Goal: Information Seeking & Learning: Learn about a topic

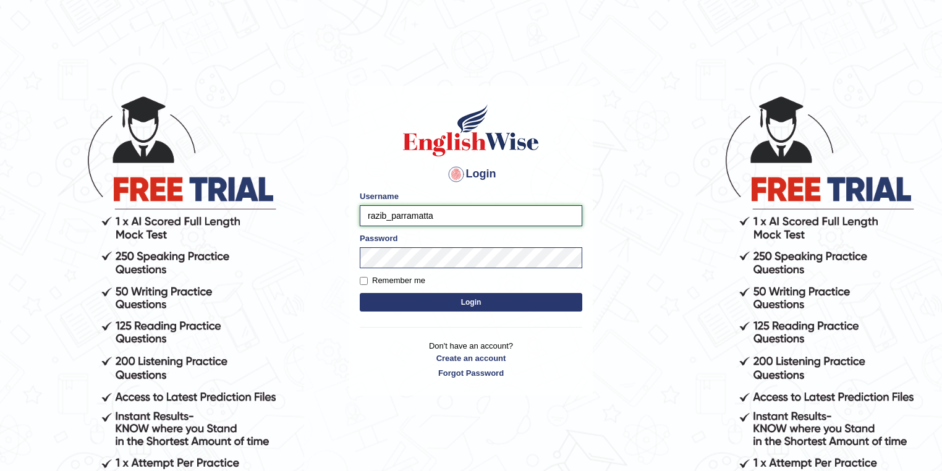
drag, startPoint x: 386, startPoint y: 218, endPoint x: 356, endPoint y: 216, distance: 29.7
click at [356, 216] on div "Login Please fix the following errors: Username razib_parramatta Password Remem…" at bounding box center [470, 241] width 243 height 310
type input "susmitas_parramatta"
click at [442, 300] on button "Login" at bounding box center [471, 302] width 222 height 19
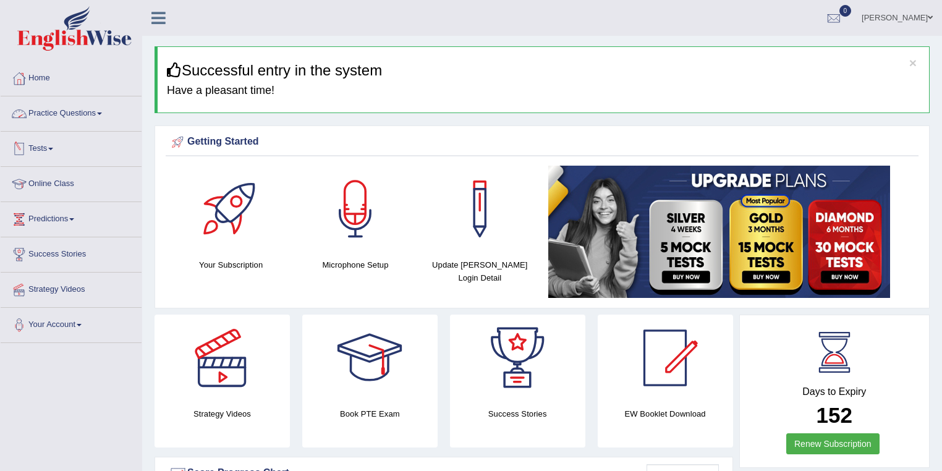
click at [72, 114] on link "Practice Questions" at bounding box center [71, 111] width 141 height 31
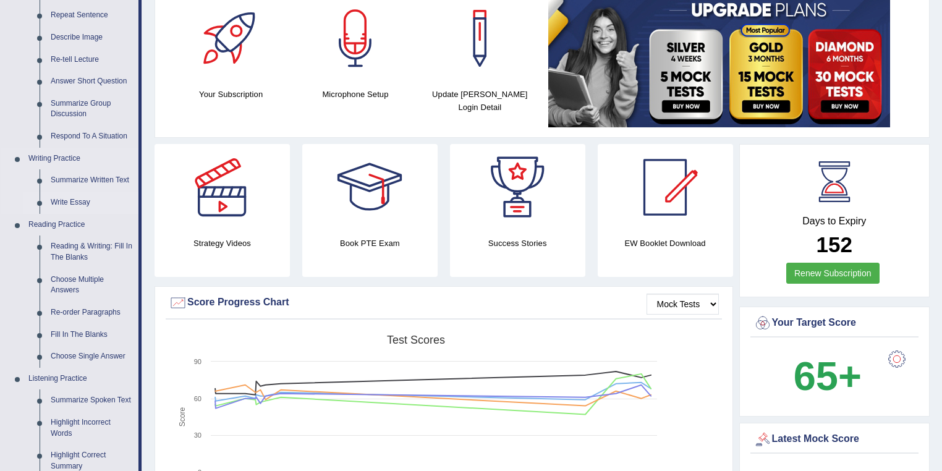
scroll to position [198, 0]
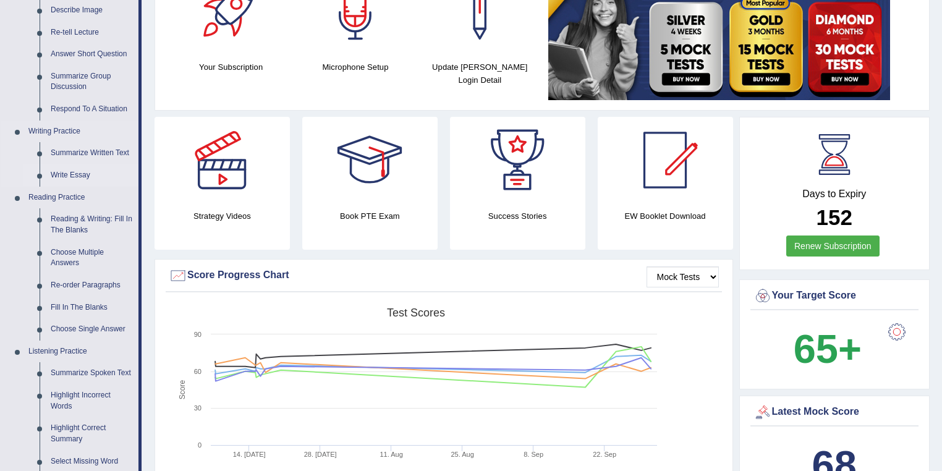
click at [84, 175] on link "Write Essay" at bounding box center [91, 175] width 93 height 22
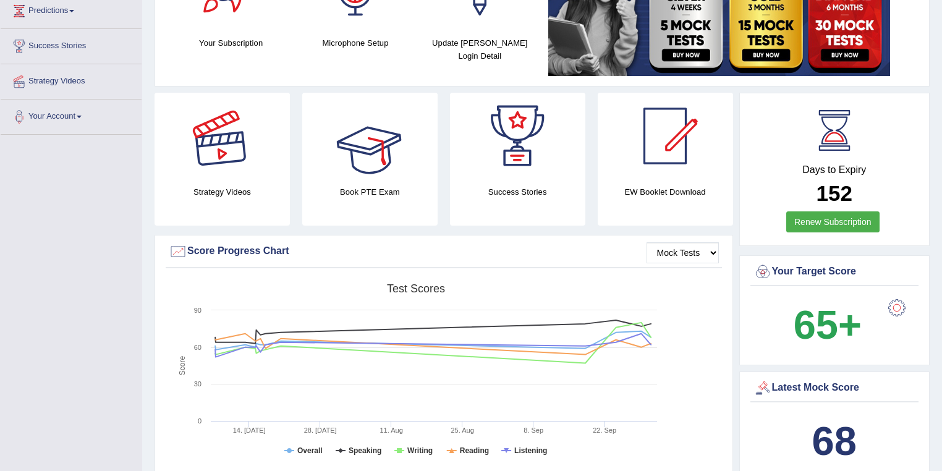
scroll to position [279, 0]
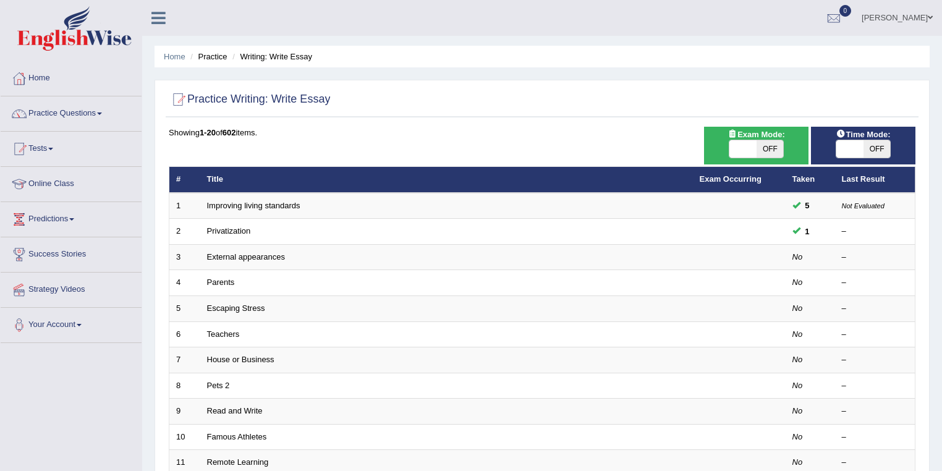
click at [771, 146] on span "OFF" at bounding box center [769, 148] width 27 height 17
checkbox input "true"
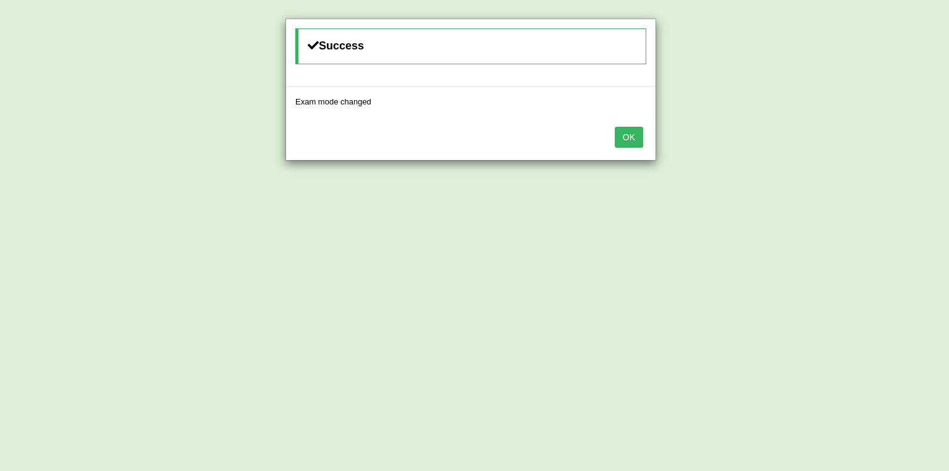
click at [636, 141] on button "OK" at bounding box center [629, 137] width 28 height 21
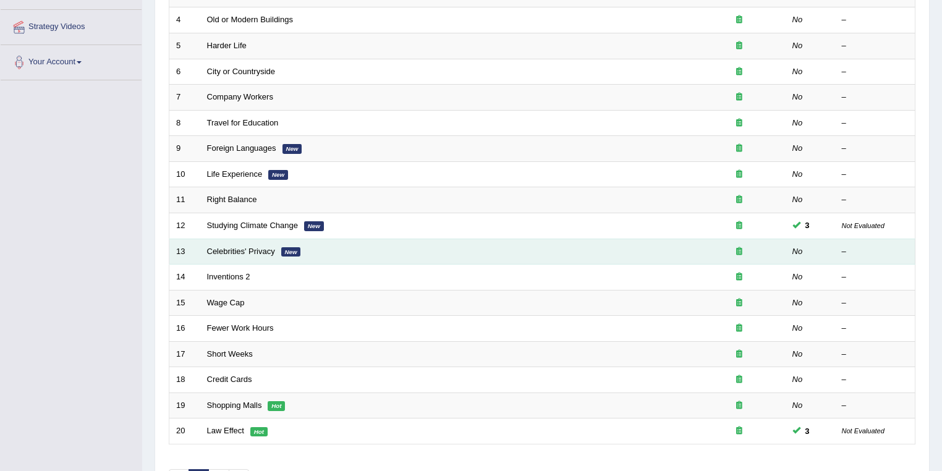
scroll to position [329, 0]
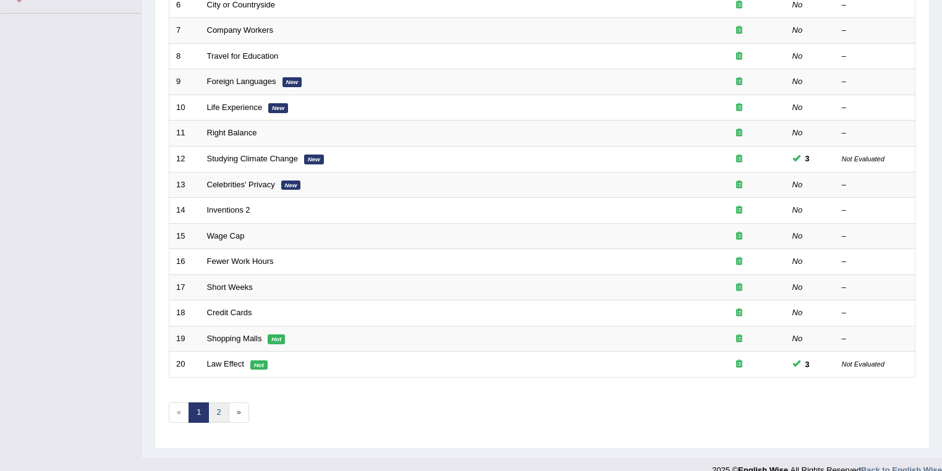
click at [216, 412] on link "2" at bounding box center [218, 412] width 20 height 20
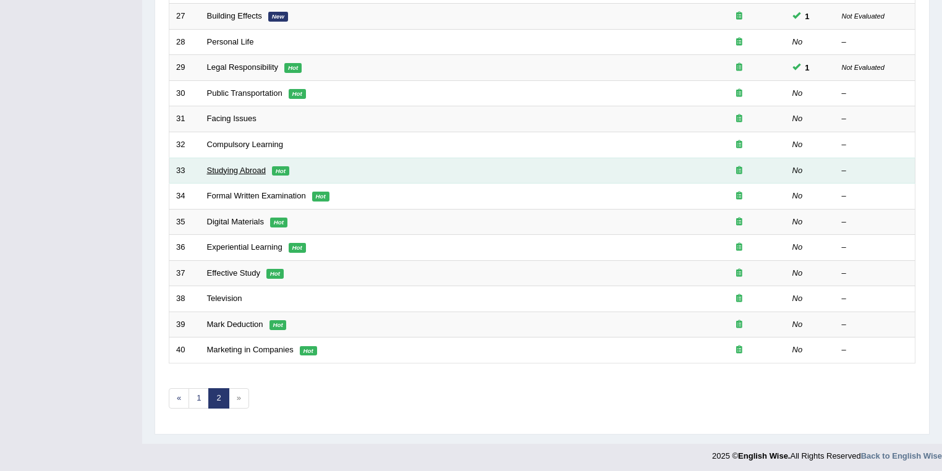
scroll to position [211, 0]
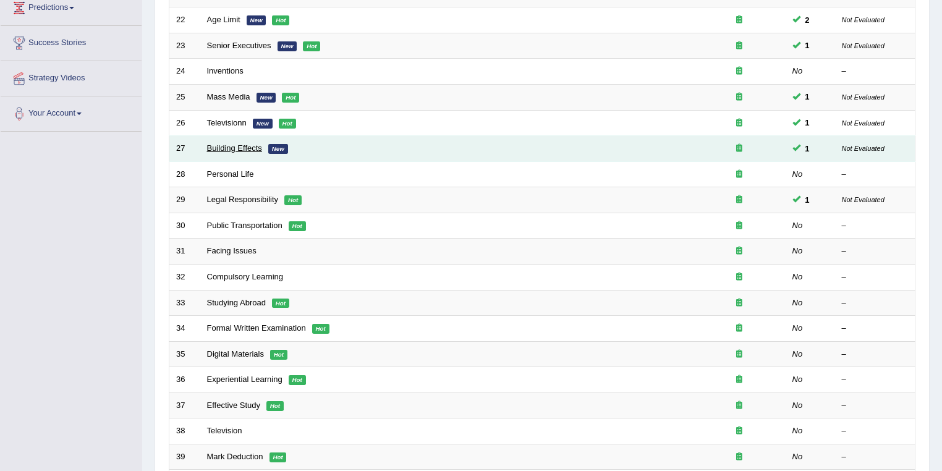
click at [256, 143] on link "Building Effects" at bounding box center [234, 147] width 55 height 9
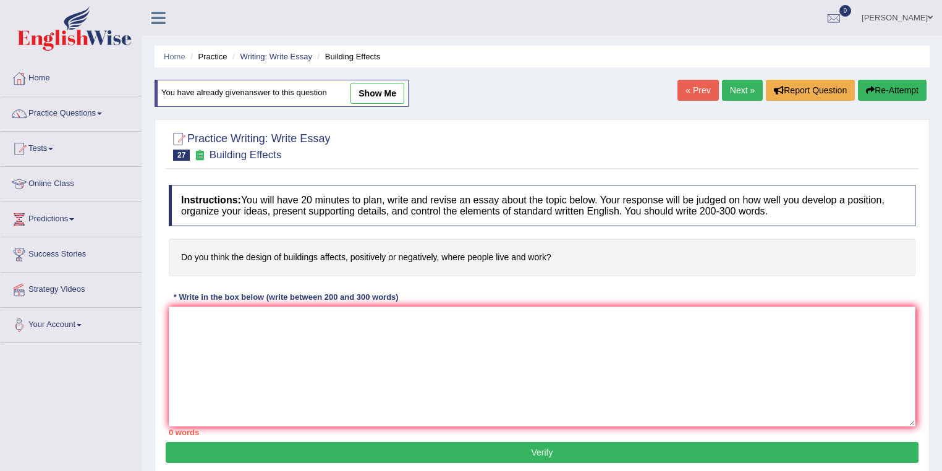
click at [386, 92] on link "show me" at bounding box center [377, 93] width 54 height 21
type textarea "The increasing influence of affecting on artchitecting of building has ignited …"
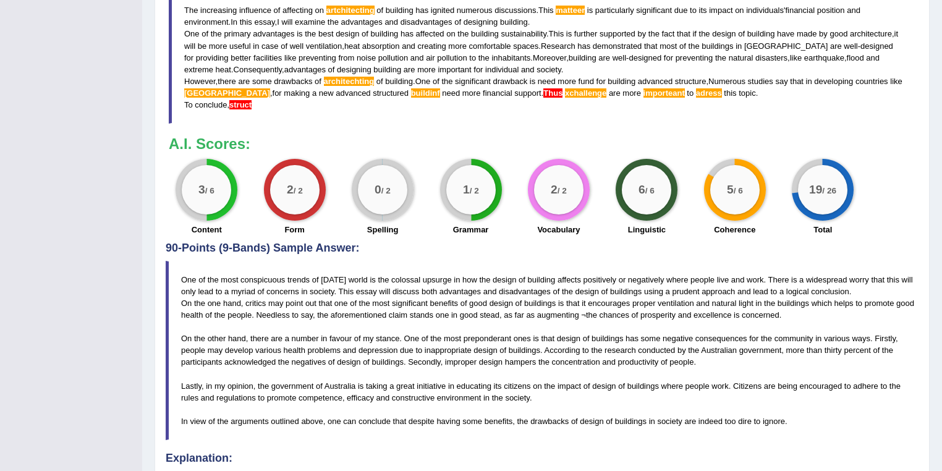
scroll to position [198, 0]
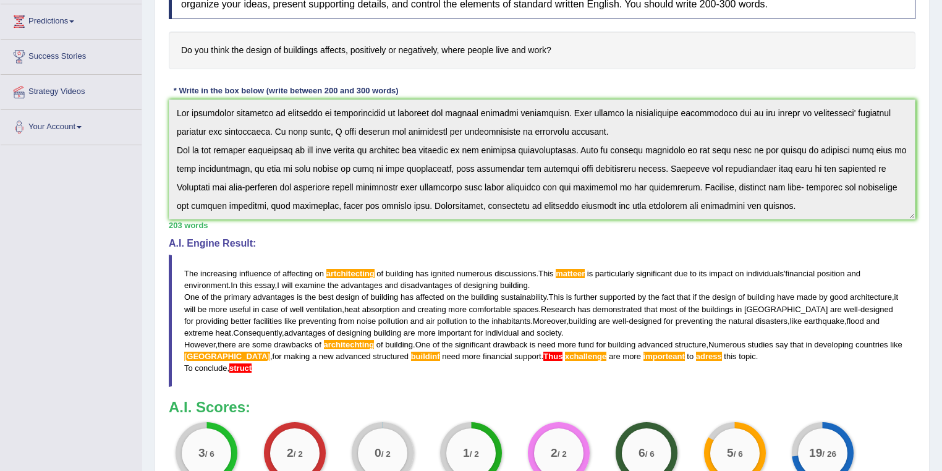
drag, startPoint x: 380, startPoint y: 261, endPoint x: 577, endPoint y: 381, distance: 230.4
click at [411, 280] on blockquote "The increasing influence of affecting on artchitecting of building has ignited …" at bounding box center [542, 321] width 746 height 132
click at [517, 342] on blockquote "The increasing influence of affecting on artchitecting of building has ignited …" at bounding box center [542, 321] width 746 height 132
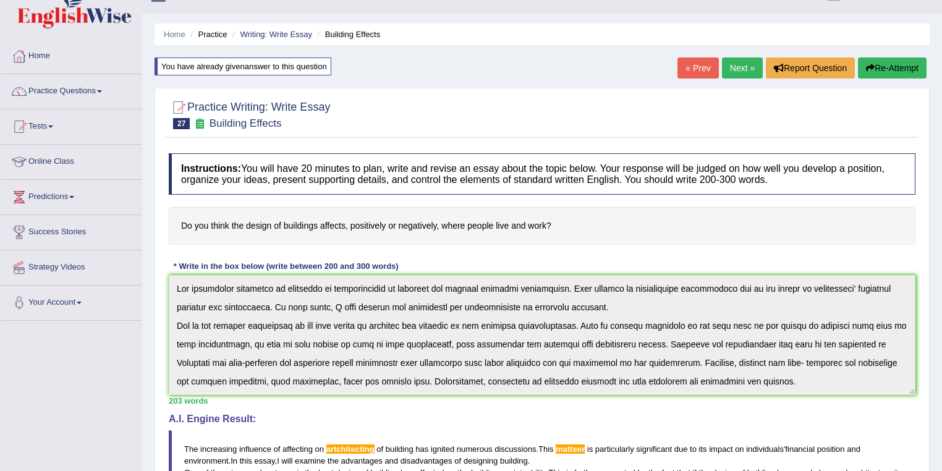
scroll to position [0, 0]
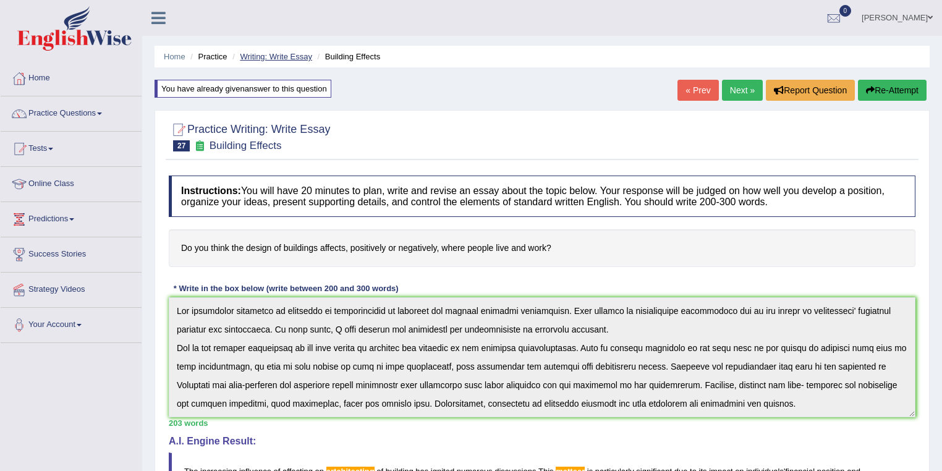
click at [286, 57] on link "Writing: Write Essay" at bounding box center [276, 56] width 72 height 9
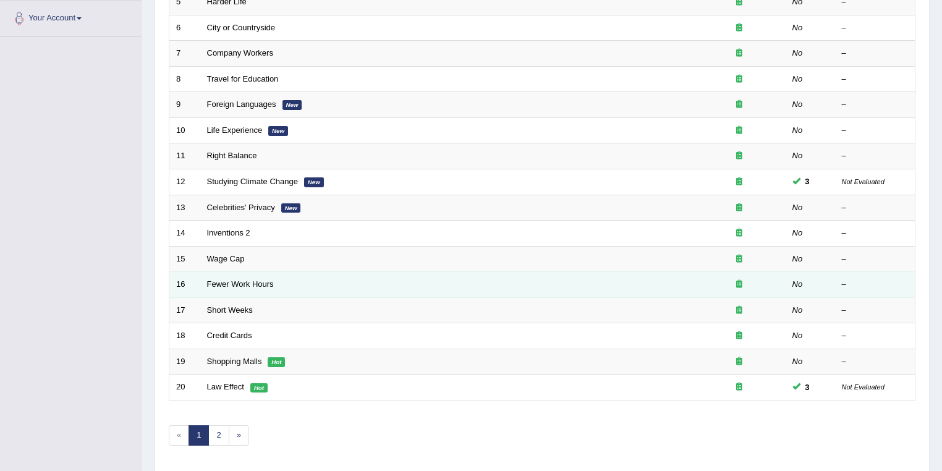
scroll to position [344, 0]
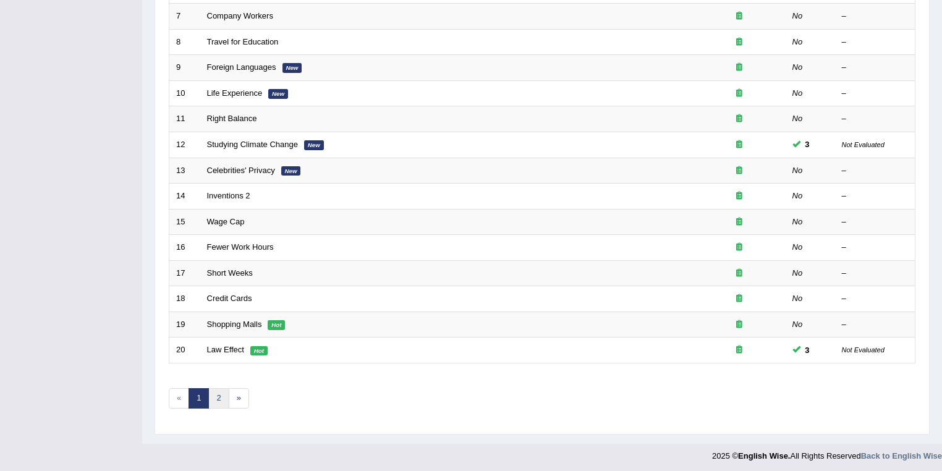
drag, startPoint x: 215, startPoint y: 392, endPoint x: 225, endPoint y: 370, distance: 23.8
click at [215, 391] on link "2" at bounding box center [218, 398] width 20 height 20
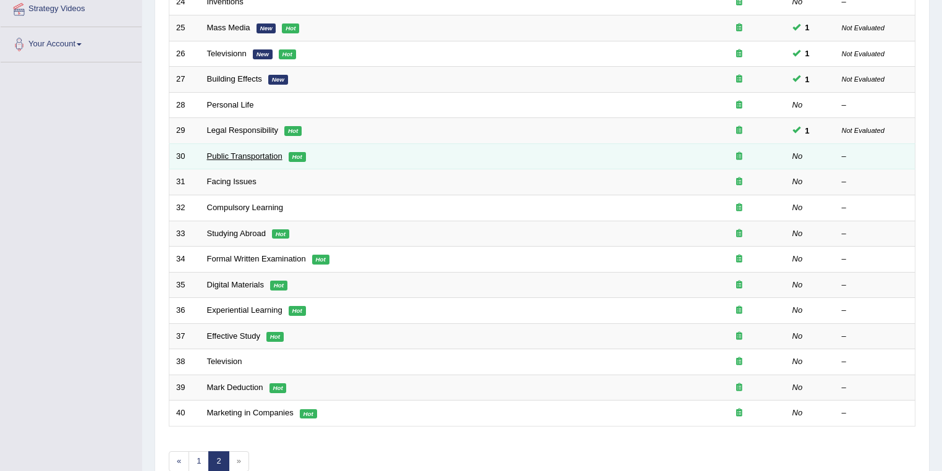
scroll to position [344, 0]
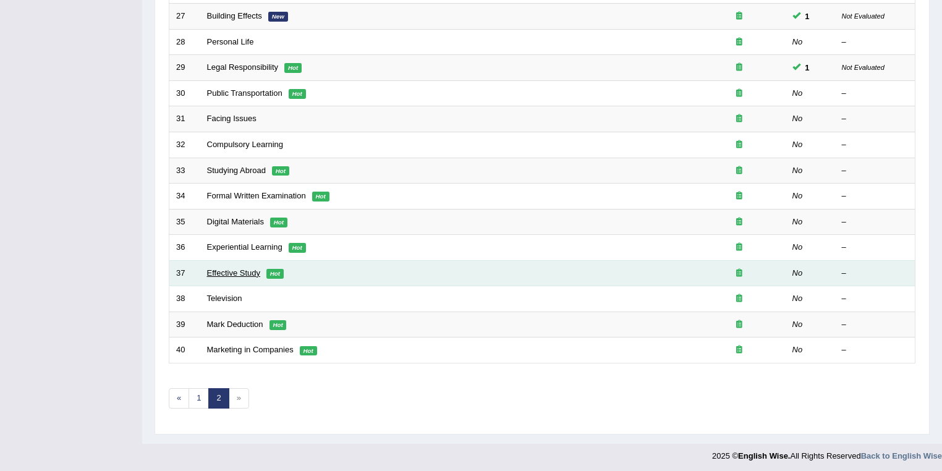
click at [242, 268] on link "Effective Study" at bounding box center [233, 272] width 53 height 9
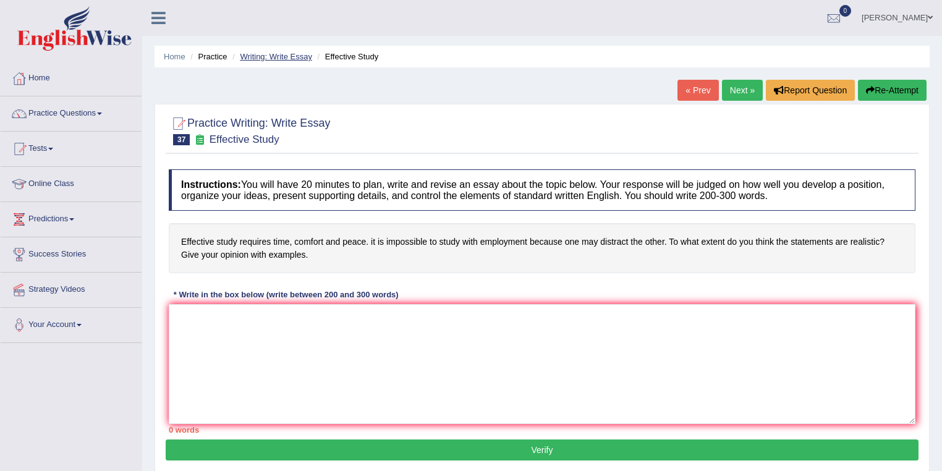
click at [294, 54] on link "Writing: Write Essay" at bounding box center [276, 56] width 72 height 9
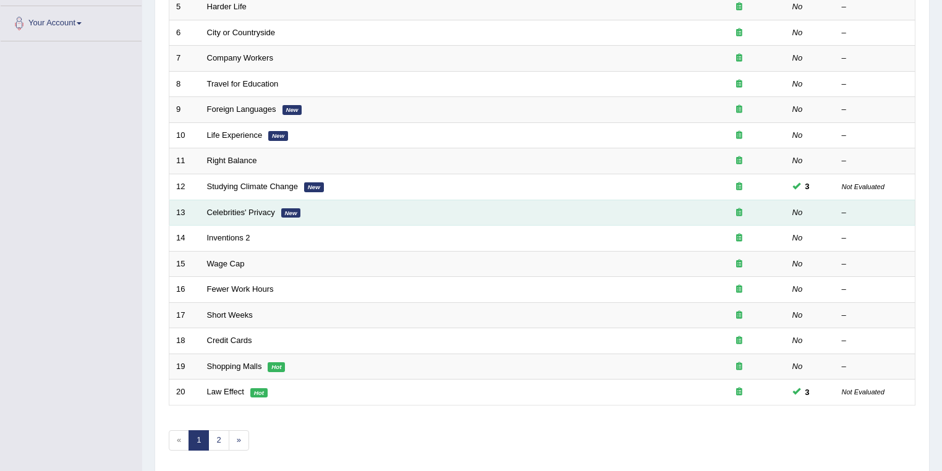
scroll to position [344, 0]
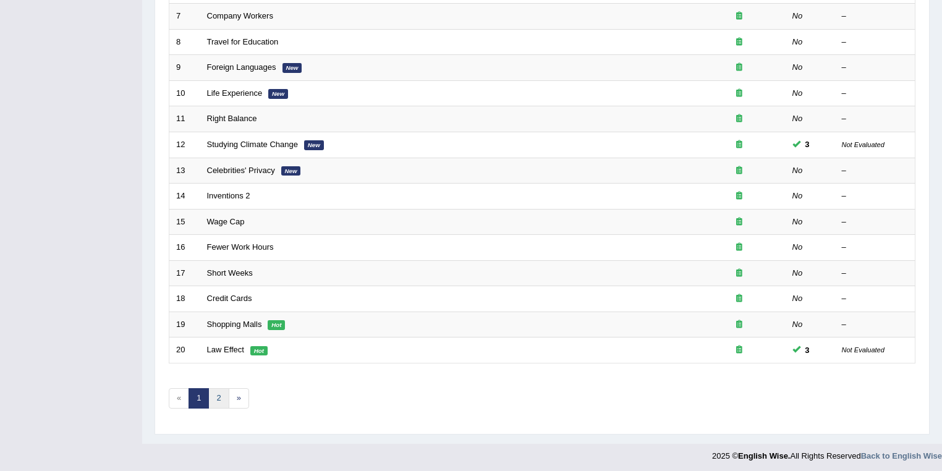
click at [222, 394] on link "2" at bounding box center [218, 398] width 20 height 20
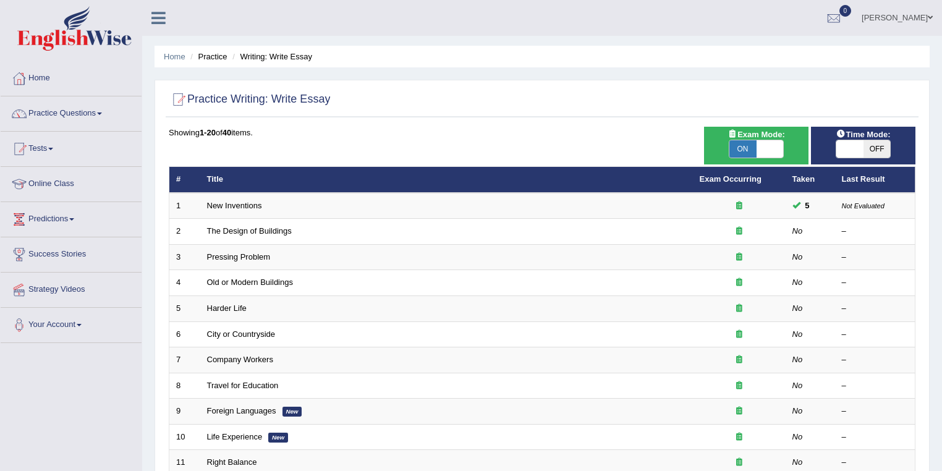
click at [741, 143] on span "ON" at bounding box center [742, 148] width 27 height 17
checkbox input "false"
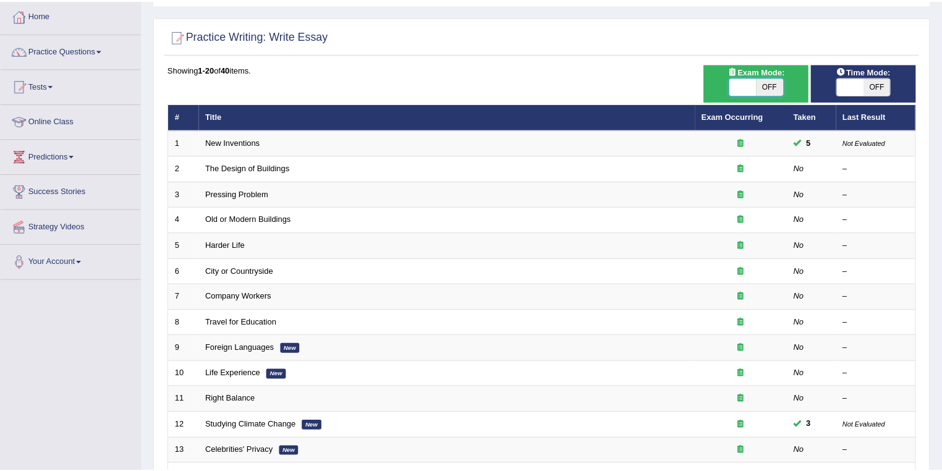
scroll to position [65, 0]
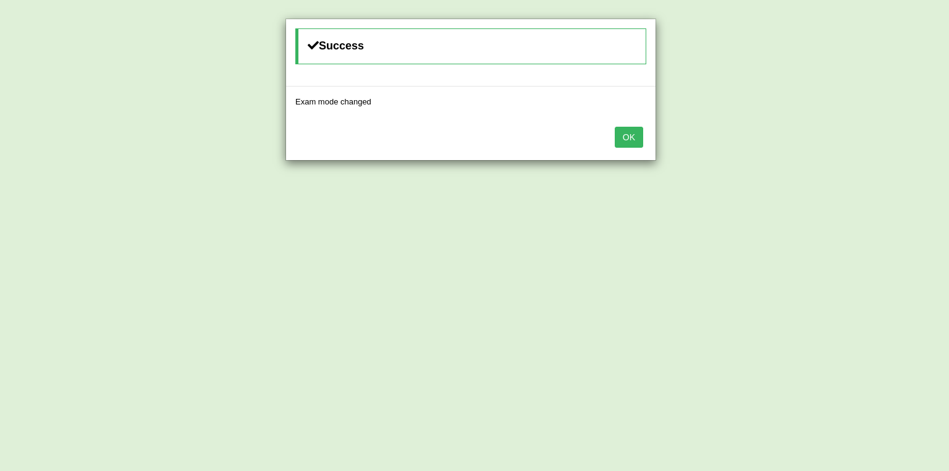
click at [626, 137] on button "OK" at bounding box center [629, 137] width 28 height 21
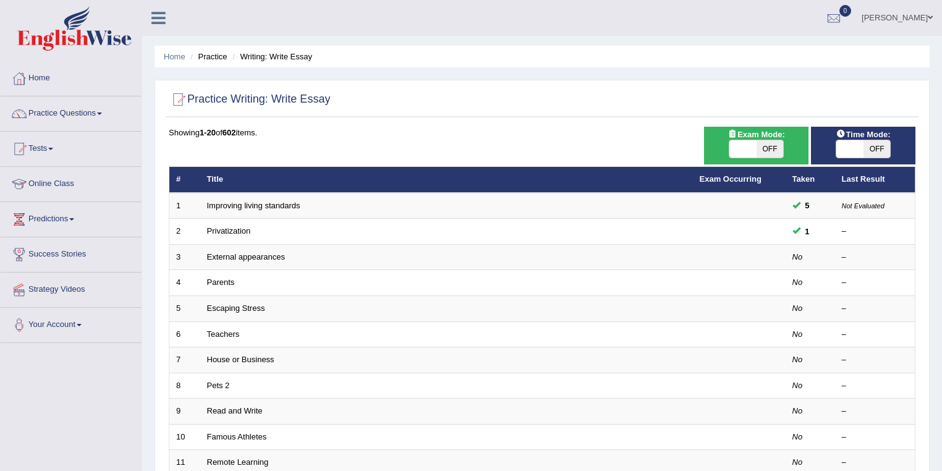
click at [916, 23] on link "[PERSON_NAME]" at bounding box center [897, 16] width 90 height 32
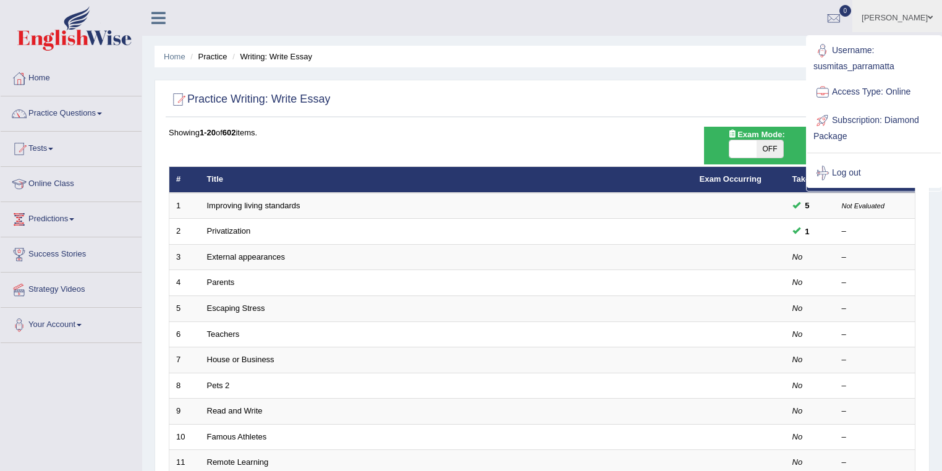
click at [494, 22] on ul "Susmita Sarker Toggle navigation Username: susmitas_parramatta Access Type: Onl…" at bounding box center [662, 17] width 560 height 35
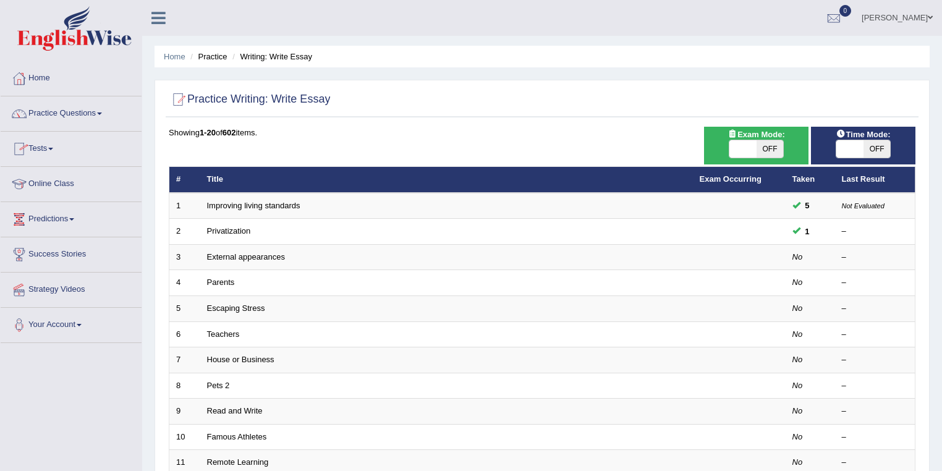
click at [759, 146] on span "OFF" at bounding box center [769, 148] width 27 height 17
checkbox input "true"
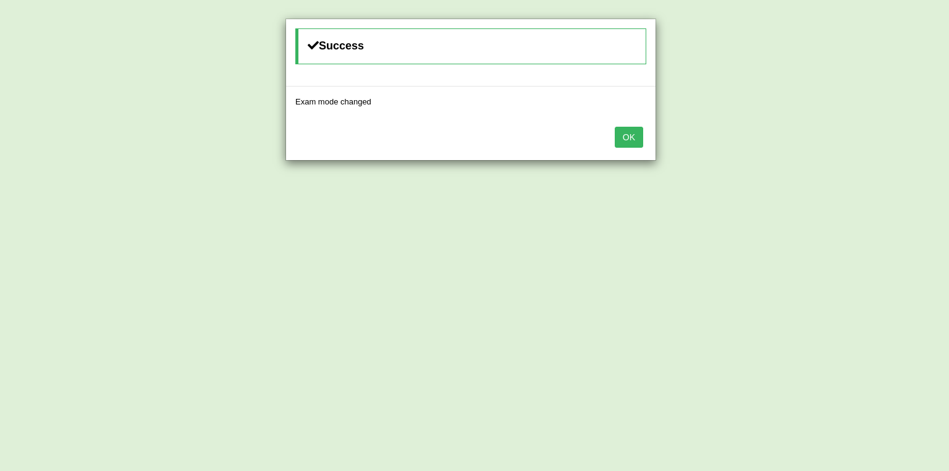
click at [623, 131] on button "OK" at bounding box center [629, 137] width 28 height 21
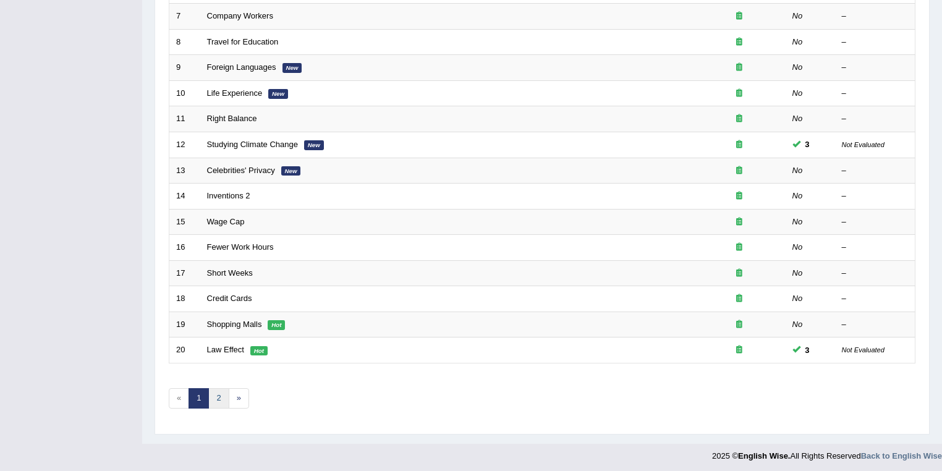
scroll to position [344, 0]
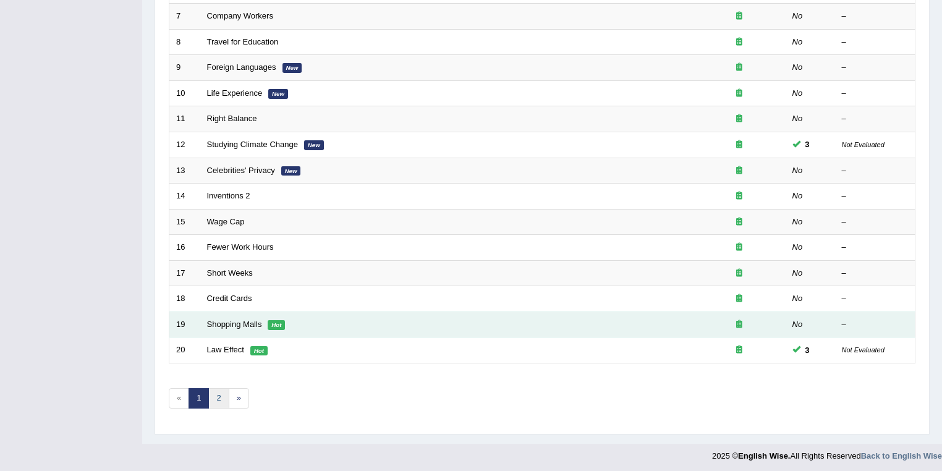
drag, startPoint x: 216, startPoint y: 394, endPoint x: 230, endPoint y: 329, distance: 65.8
click at [216, 393] on link "2" at bounding box center [218, 398] width 20 height 20
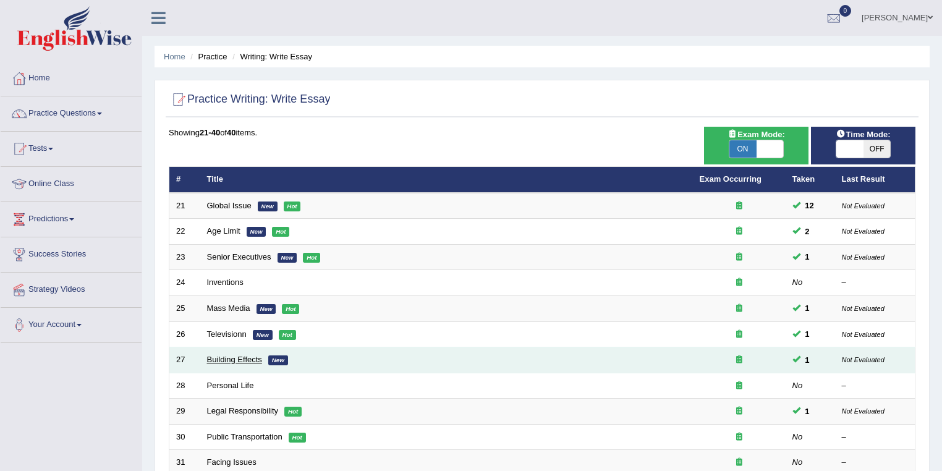
click at [250, 358] on link "Building Effects" at bounding box center [234, 359] width 55 height 9
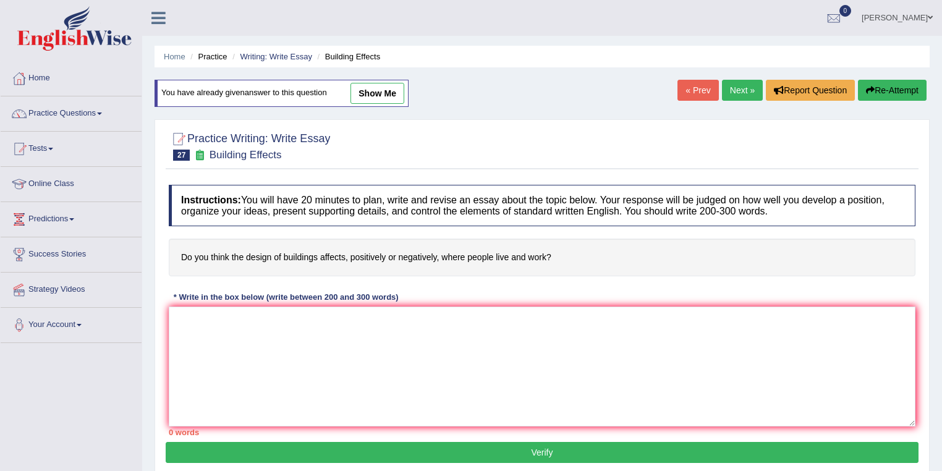
click at [386, 96] on link "show me" at bounding box center [377, 93] width 54 height 21
type textarea "The increasing influence of affecting on artchitecting of building has ignited …"
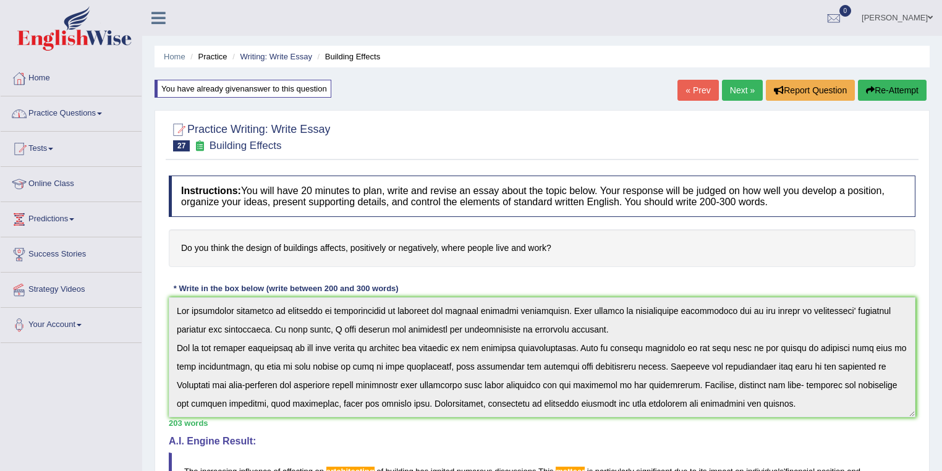
click at [82, 123] on link "Practice Questions" at bounding box center [71, 111] width 141 height 31
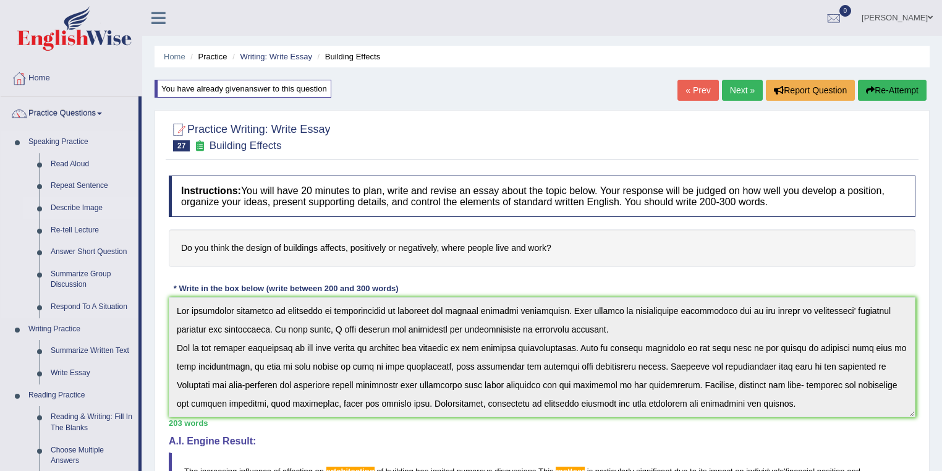
click at [87, 205] on link "Describe Image" at bounding box center [91, 208] width 93 height 22
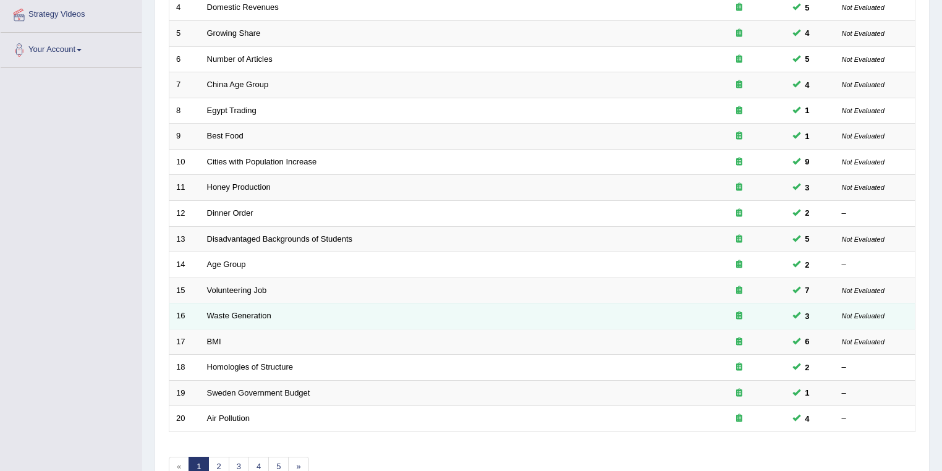
scroll to position [344, 0]
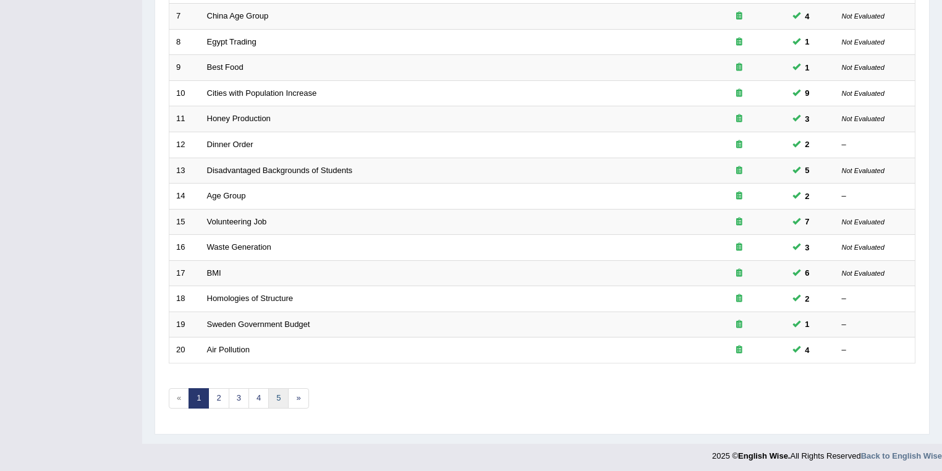
click at [276, 399] on link "5" at bounding box center [278, 398] width 20 height 20
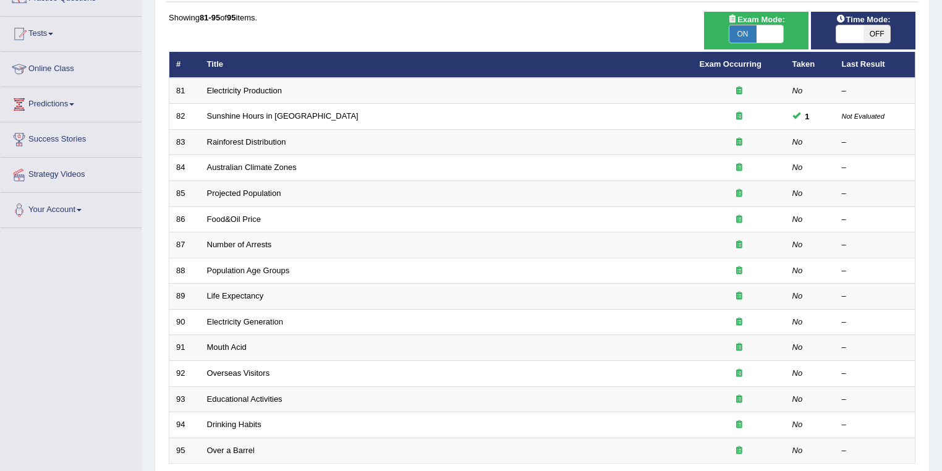
scroll to position [84, 0]
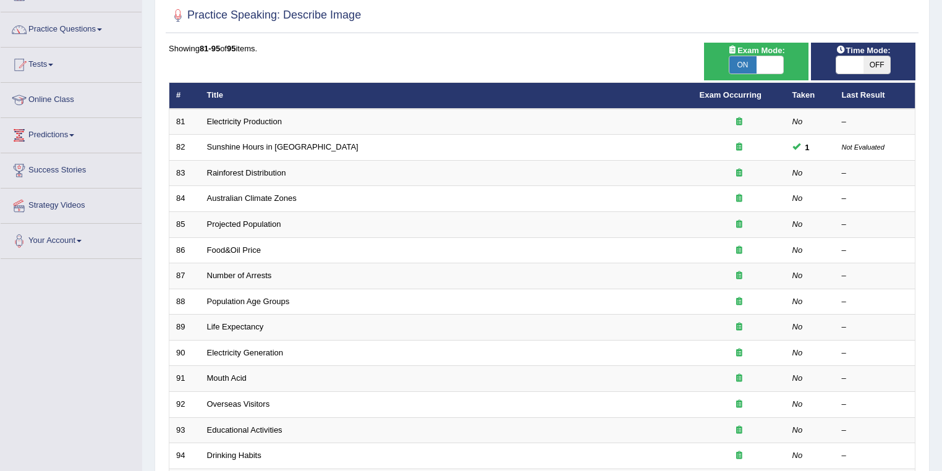
click at [743, 61] on span "ON" at bounding box center [742, 64] width 27 height 17
checkbox input "false"
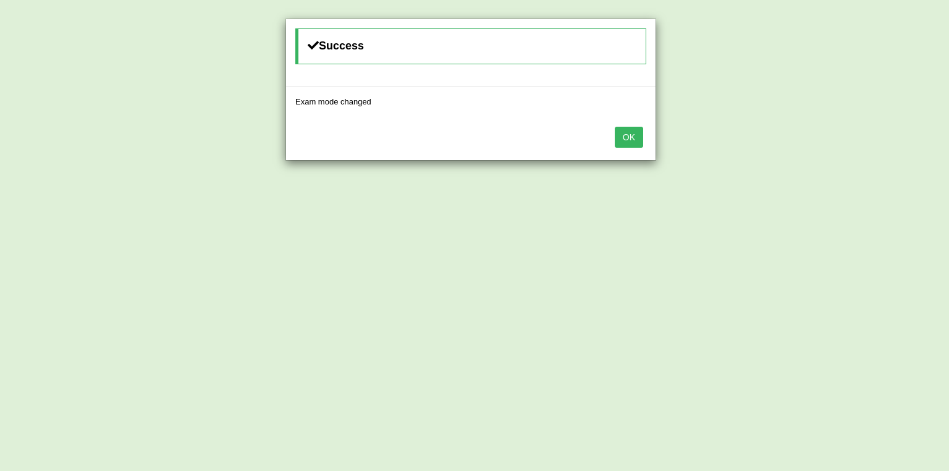
click at [630, 130] on button "OK" at bounding box center [629, 137] width 28 height 21
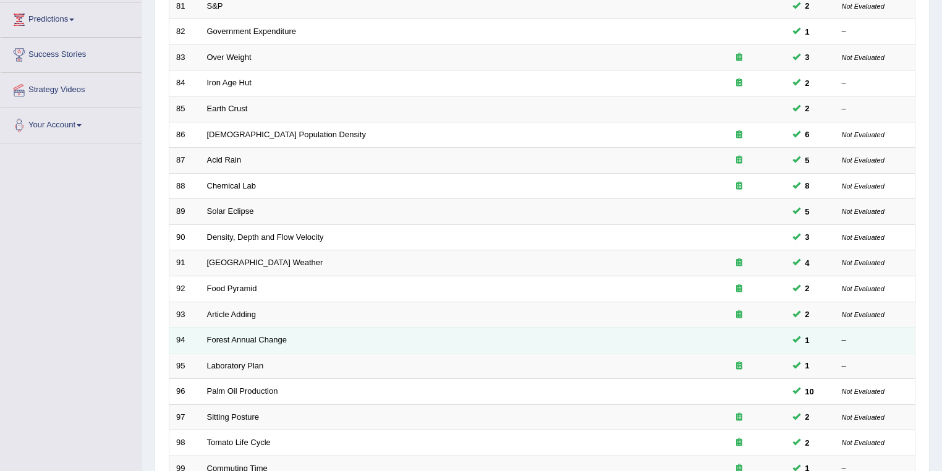
scroll to position [344, 0]
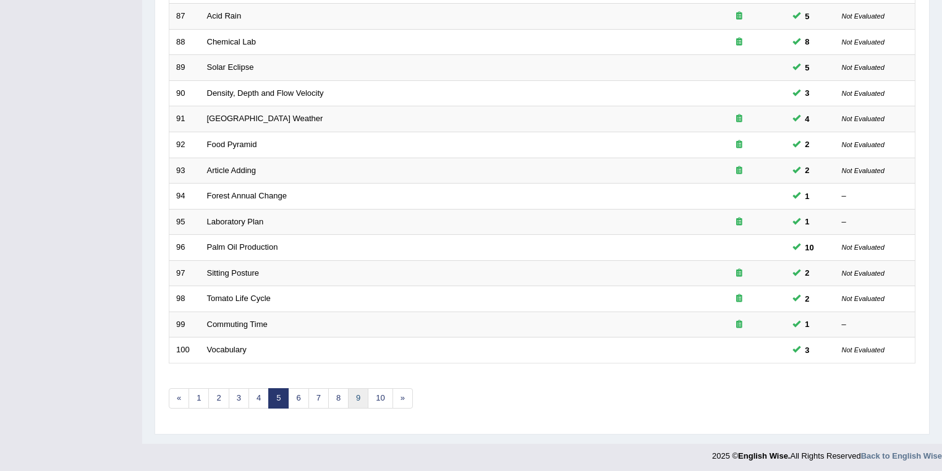
click at [355, 398] on link "9" at bounding box center [358, 398] width 20 height 20
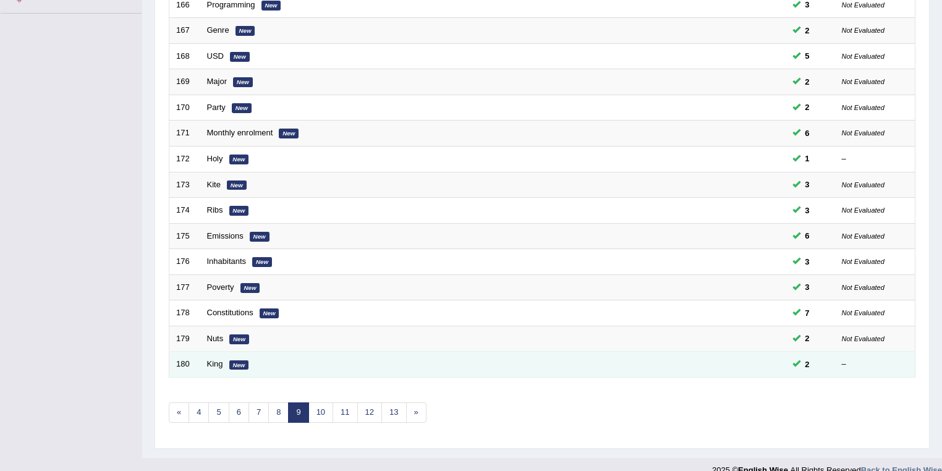
scroll to position [344, 0]
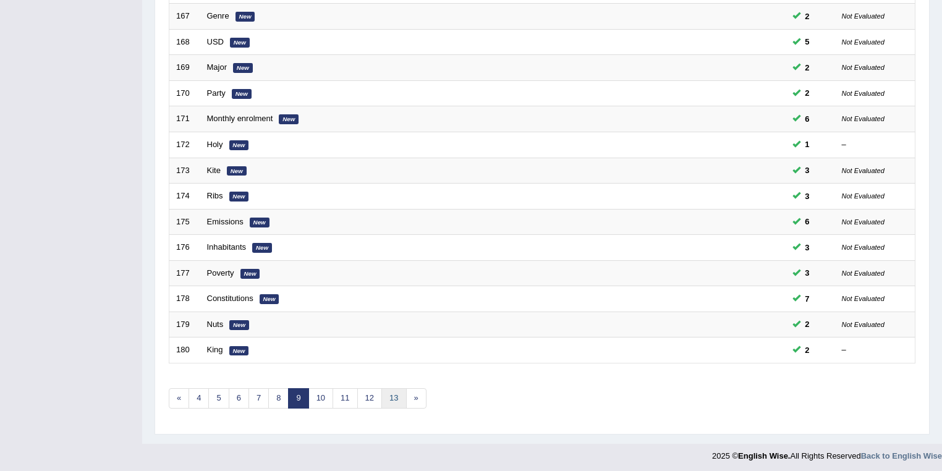
click at [393, 401] on link "13" at bounding box center [393, 398] width 25 height 20
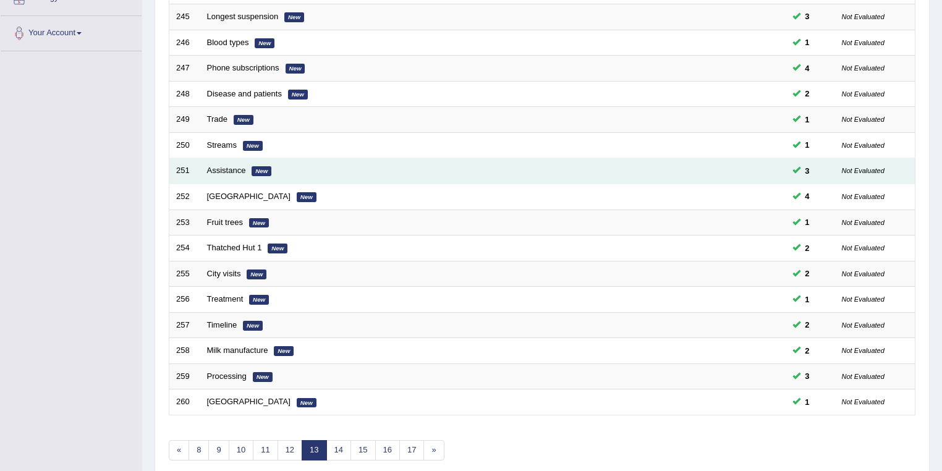
scroll to position [344, 0]
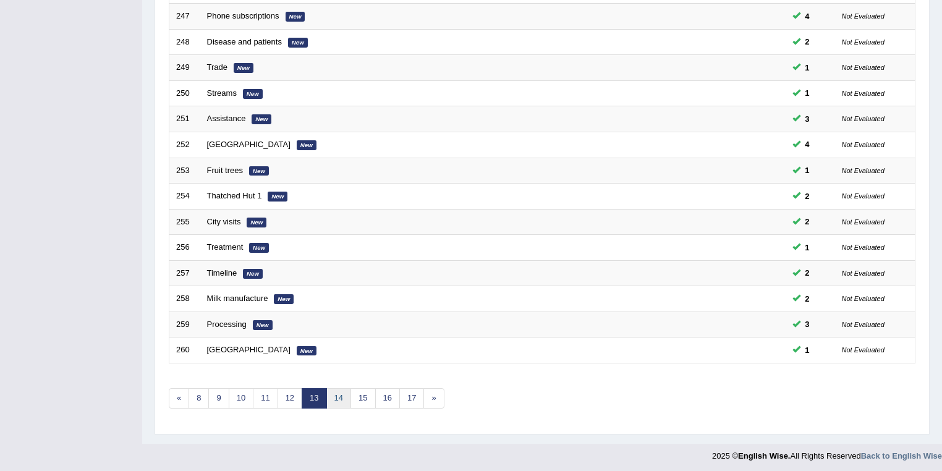
click at [339, 395] on link "14" at bounding box center [338, 398] width 25 height 20
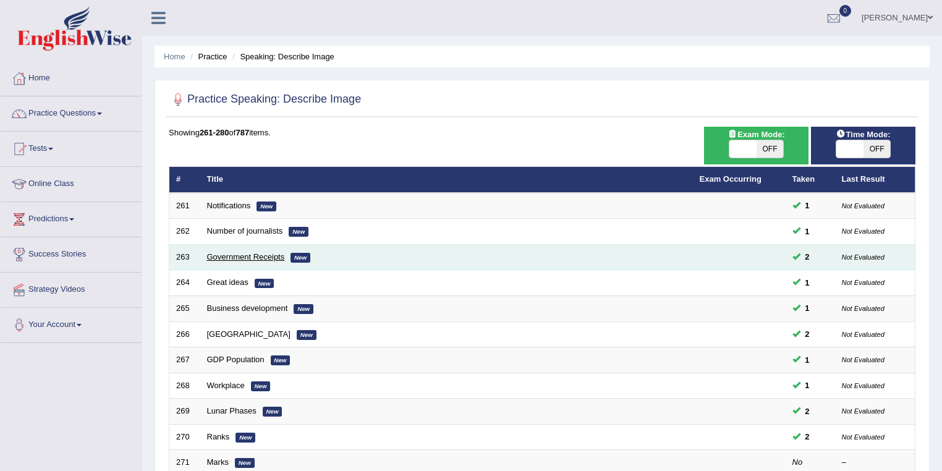
click at [237, 256] on link "Government Receipts" at bounding box center [246, 256] width 78 height 9
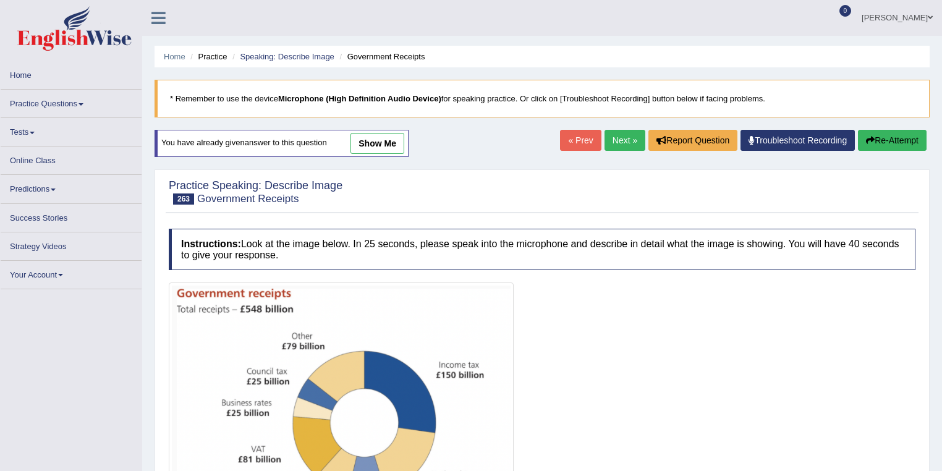
click at [379, 143] on link "show me" at bounding box center [377, 143] width 54 height 21
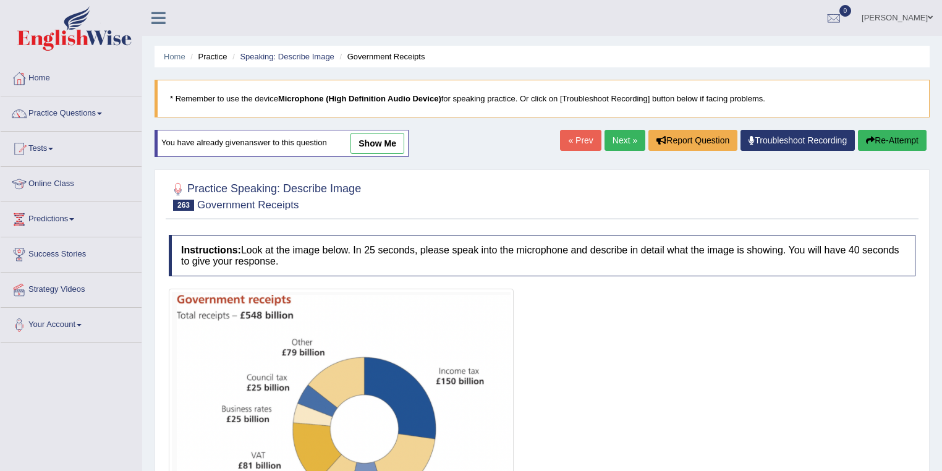
click at [374, 140] on link "show me" at bounding box center [377, 143] width 54 height 21
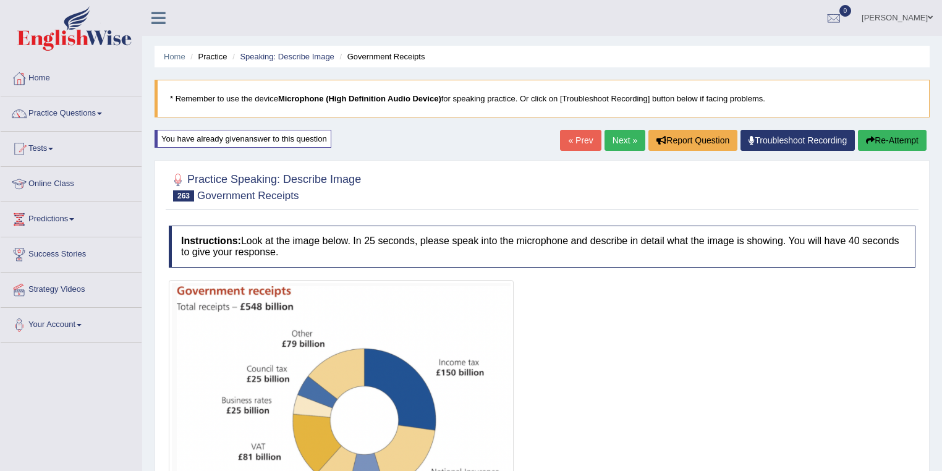
click at [902, 136] on button "Re-Attempt" at bounding box center [892, 140] width 69 height 21
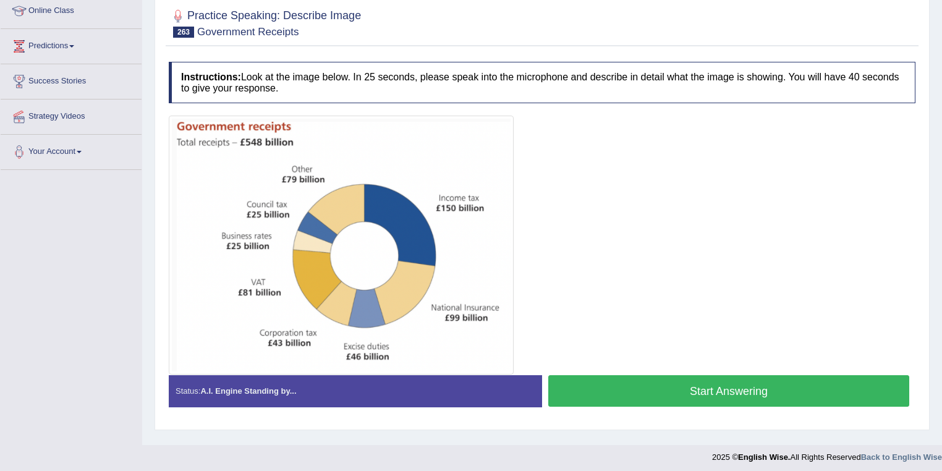
scroll to position [178, 0]
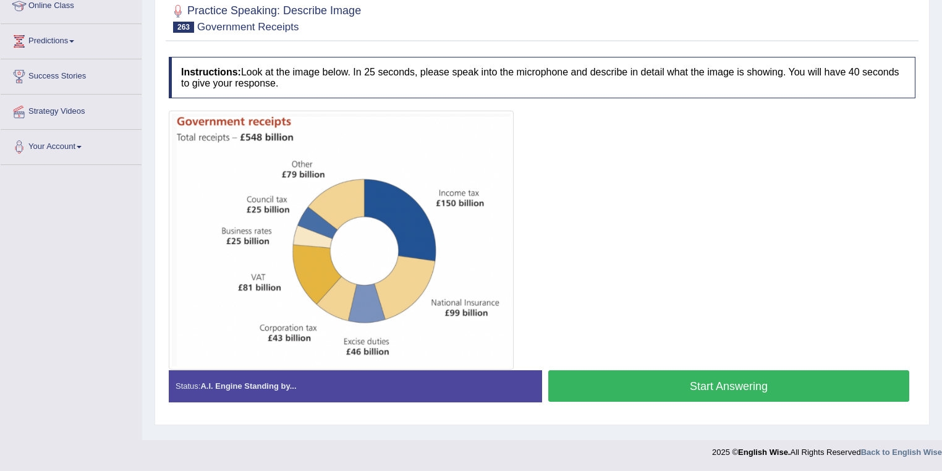
click at [630, 385] on button "Start Answering" at bounding box center [728, 386] width 361 height 32
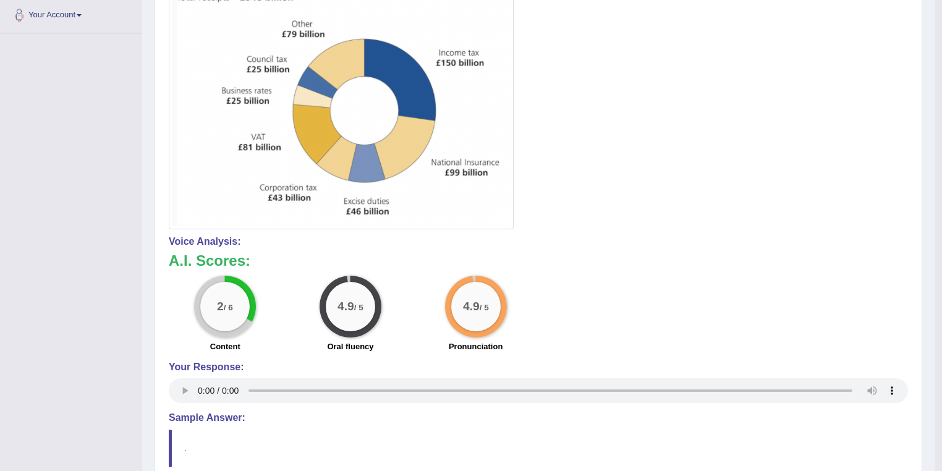
scroll to position [0, 0]
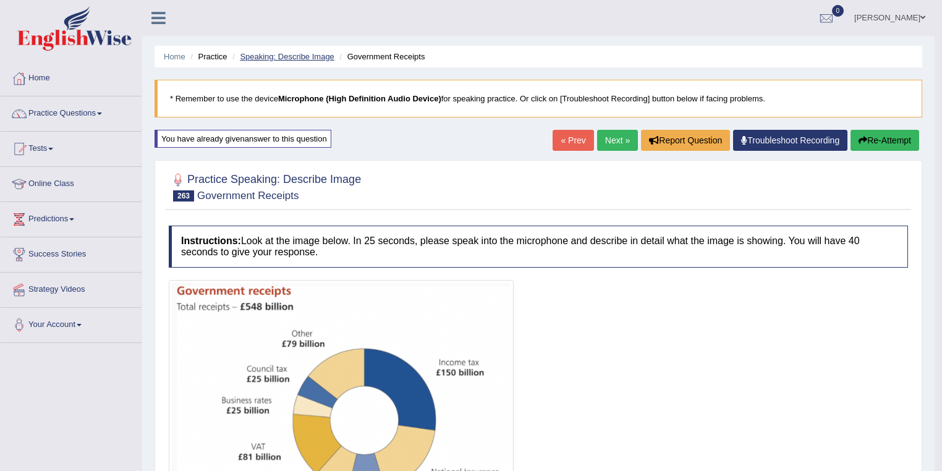
click at [302, 55] on link "Speaking: Describe Image" at bounding box center [287, 56] width 94 height 9
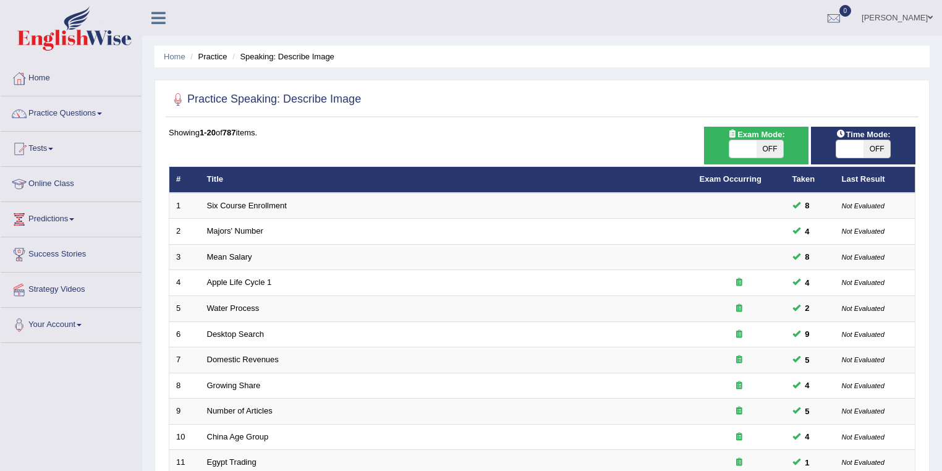
click at [923, 22] on link "[PERSON_NAME]" at bounding box center [897, 16] width 90 height 32
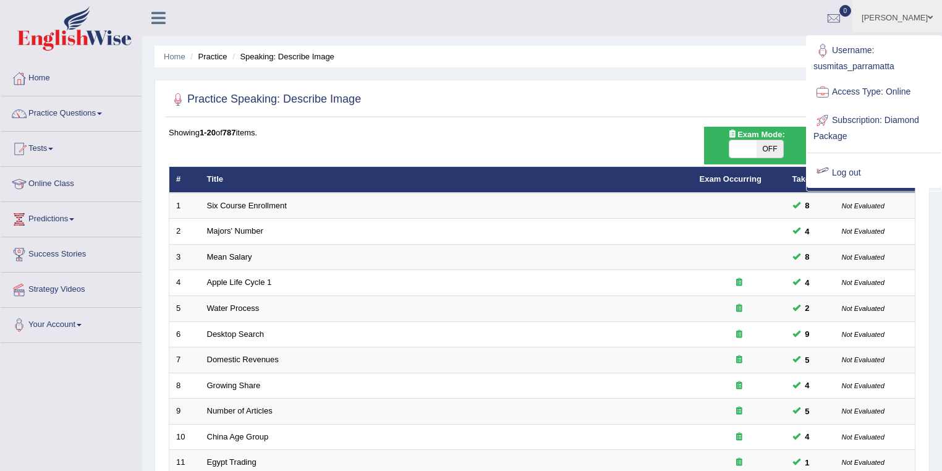
click at [547, 67] on ul "Home Practice Speaking: Describe Image" at bounding box center [541, 57] width 775 height 22
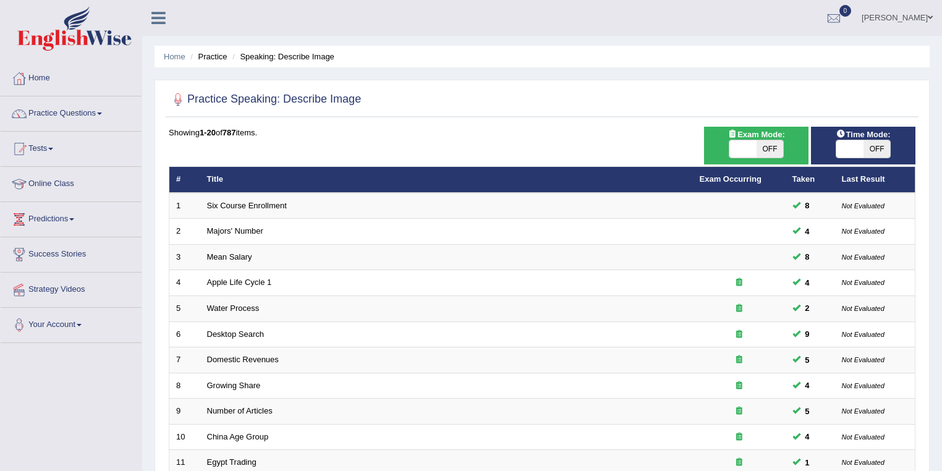
click at [907, 15] on link "[PERSON_NAME]" at bounding box center [897, 16] width 90 height 32
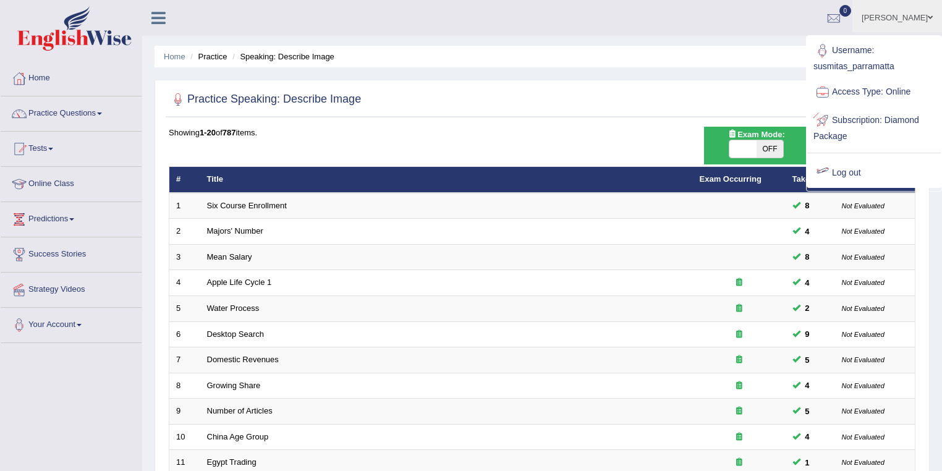
click at [615, 57] on ul "Home Practice Speaking: Describe Image" at bounding box center [541, 57] width 775 height 22
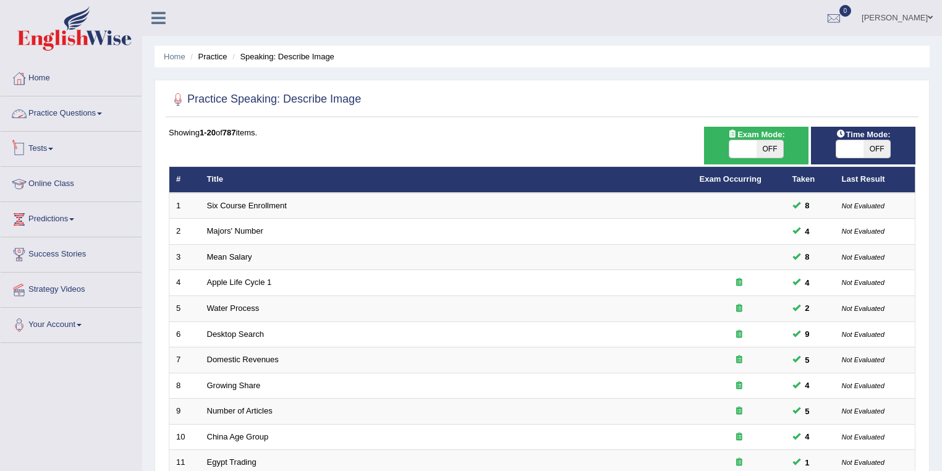
click at [87, 111] on link "Practice Questions" at bounding box center [71, 111] width 141 height 31
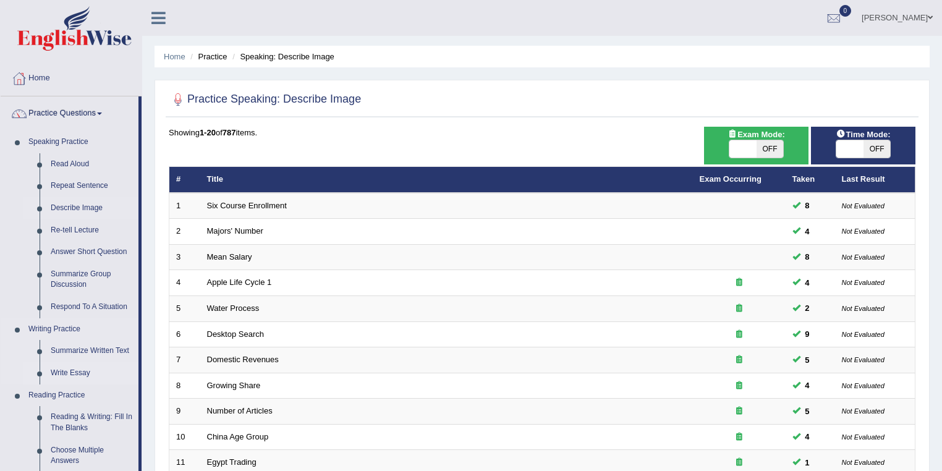
click at [74, 373] on link "Write Essay" at bounding box center [91, 373] width 93 height 22
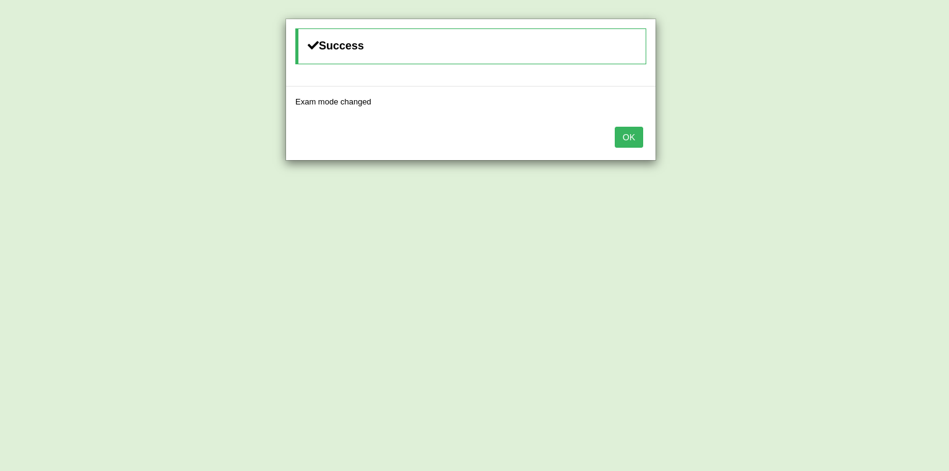
click at [626, 140] on button "OK" at bounding box center [629, 137] width 28 height 21
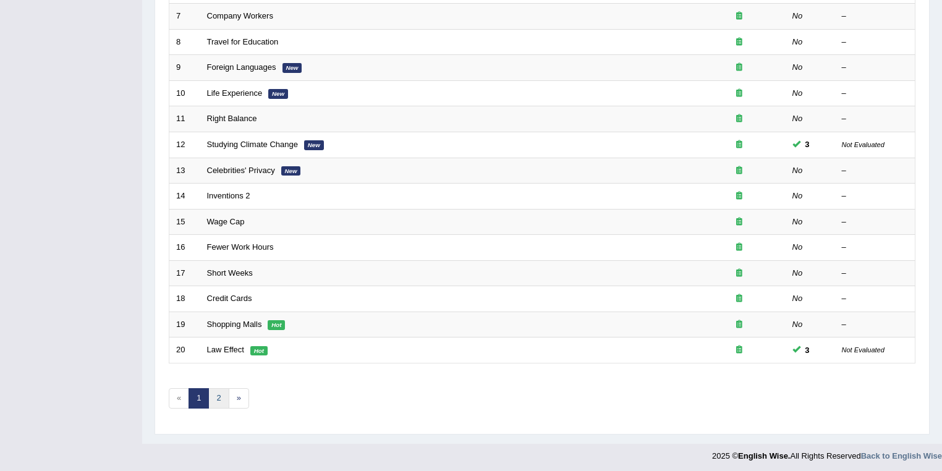
click at [215, 391] on link "2" at bounding box center [218, 398] width 20 height 20
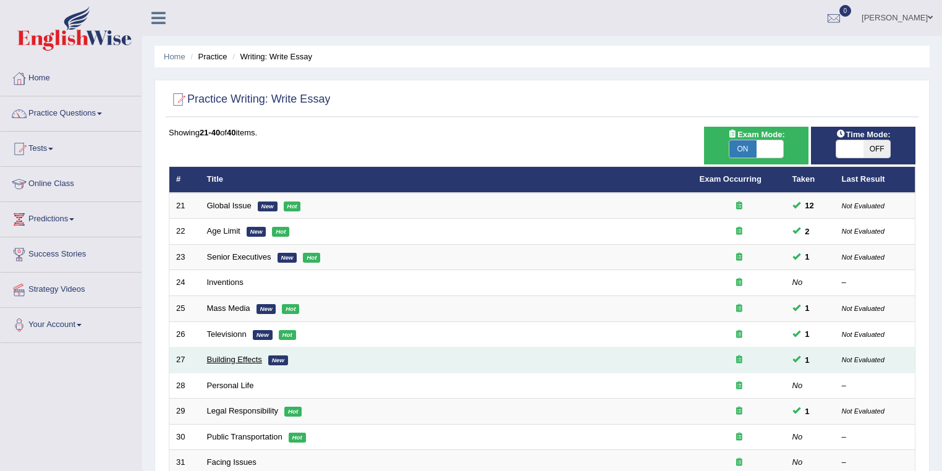
click at [231, 360] on link "Building Effects" at bounding box center [234, 359] width 55 height 9
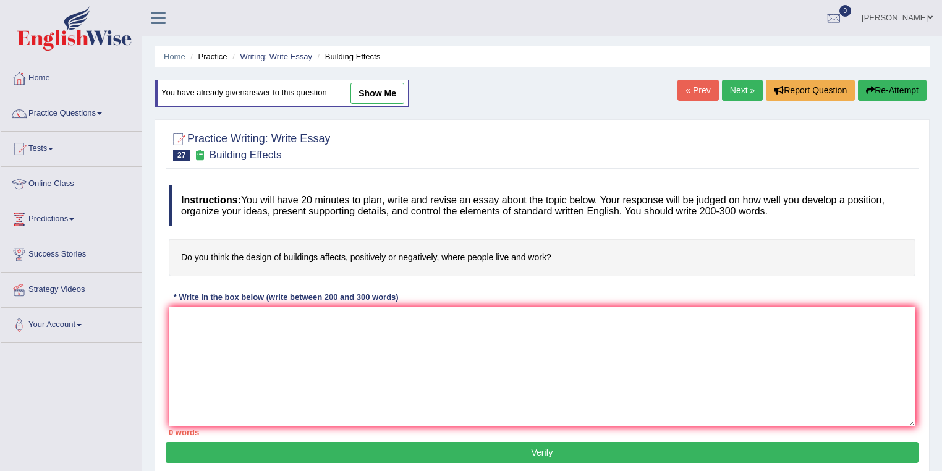
click at [378, 84] on link "show me" at bounding box center [377, 93] width 54 height 21
type textarea "The increasing influence of affecting on artchitecting of building has ignited …"
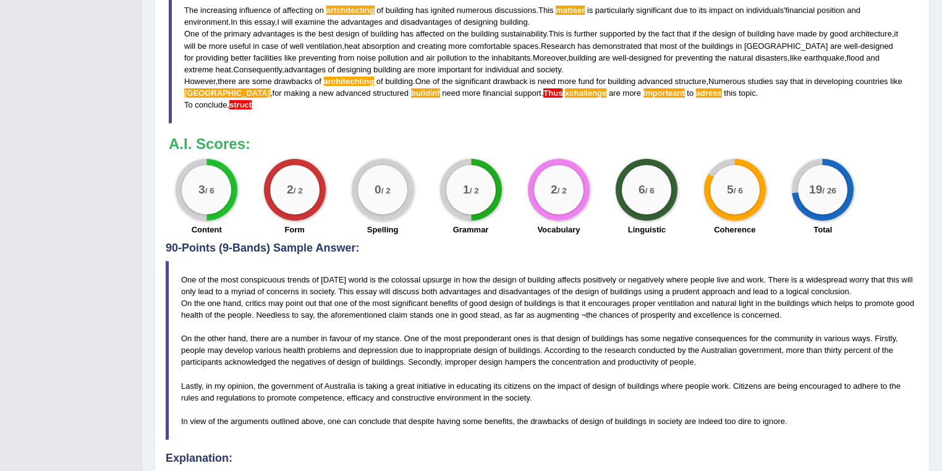
scroll to position [329, 0]
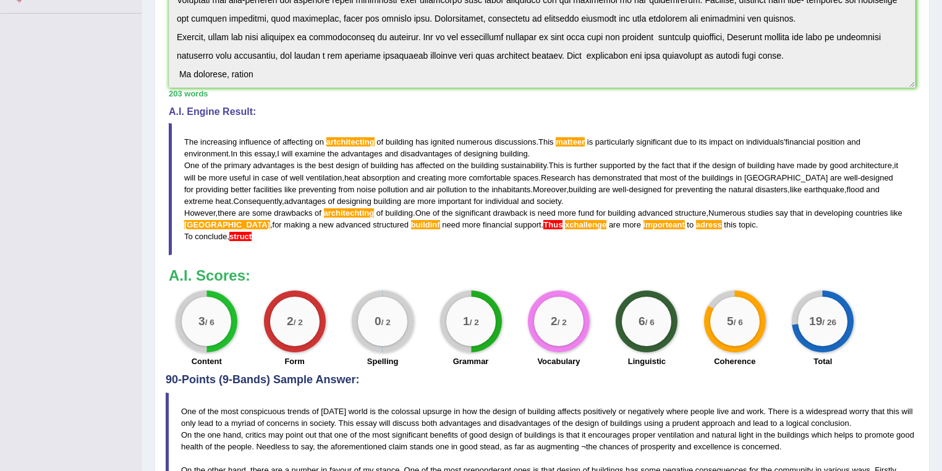
drag, startPoint x: 701, startPoint y: 316, endPoint x: 727, endPoint y: 316, distance: 25.3
click at [703, 326] on div "5 / 6 Coherence" at bounding box center [735, 330] width 88 height 80
click at [440, 167] on span "affected" at bounding box center [430, 165] width 28 height 9
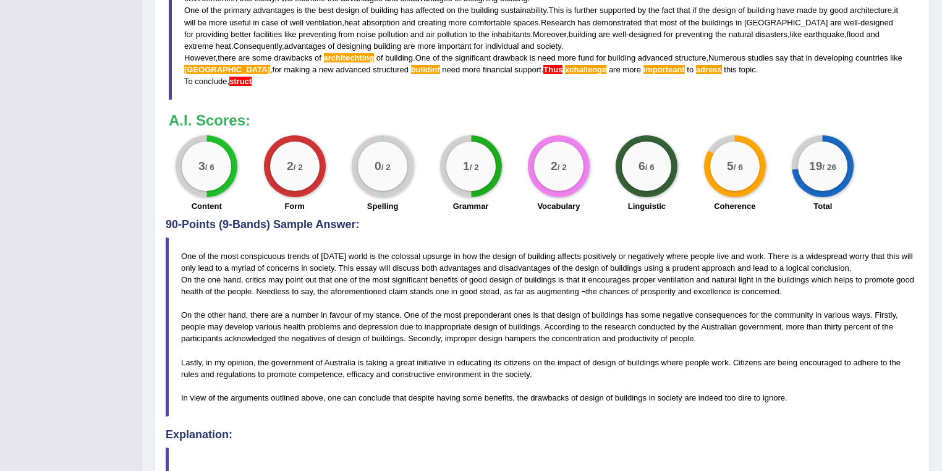
scroll to position [556, 0]
